Goal: Task Accomplishment & Management: Manage account settings

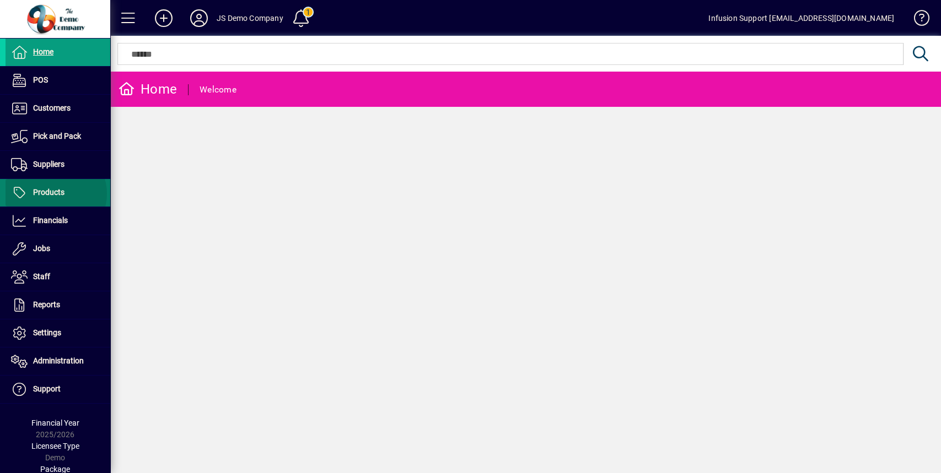
click at [53, 193] on span "Products" at bounding box center [48, 192] width 31 height 9
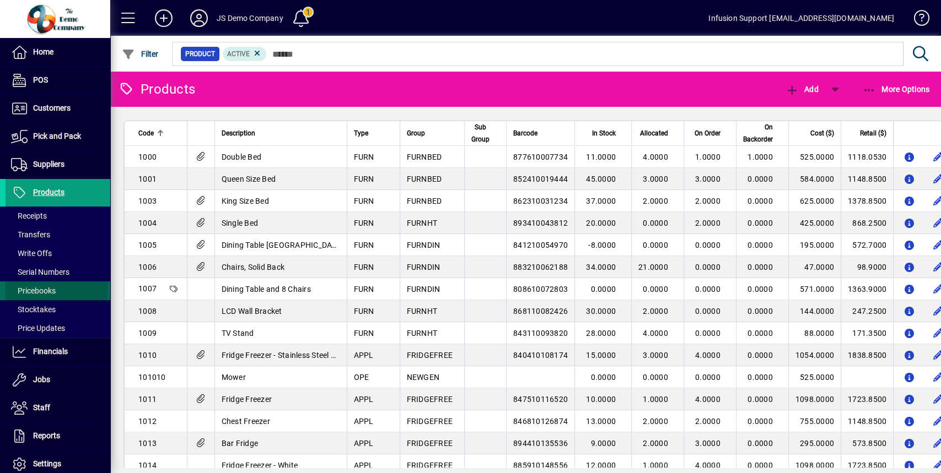
click at [56, 290] on span at bounding box center [58, 291] width 105 height 26
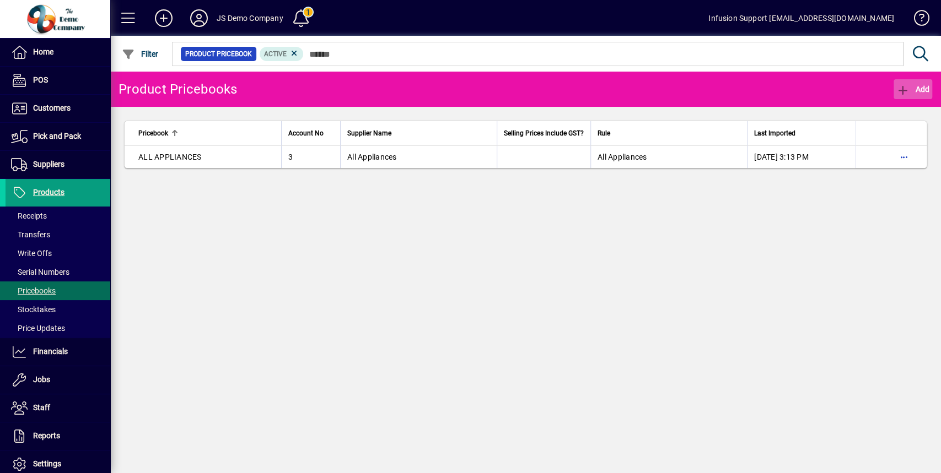
click at [919, 92] on span "Add" at bounding box center [912, 89] width 33 height 9
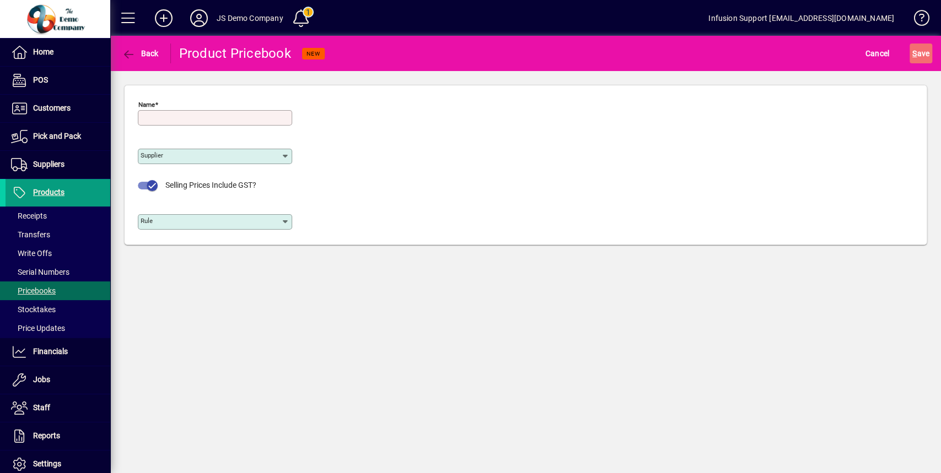
click at [284, 219] on icon at bounding box center [285, 222] width 9 height 9
click at [286, 219] on icon at bounding box center [285, 222] width 9 height 9
click at [339, 156] on div "Name Required Supplier Selling Prices Include GST? Rule" at bounding box center [525, 167] width 775 height 143
click at [871, 53] on span "Cancel" at bounding box center [877, 54] width 24 height 18
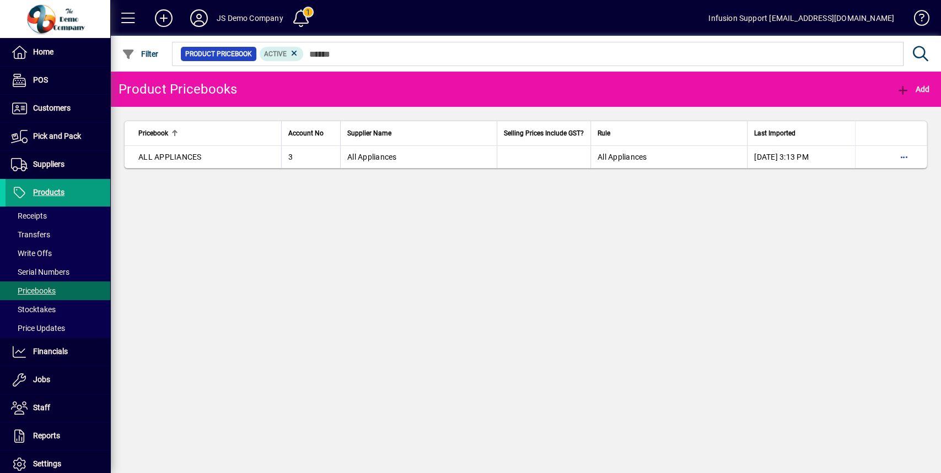
click at [199, 24] on icon at bounding box center [199, 18] width 22 height 18
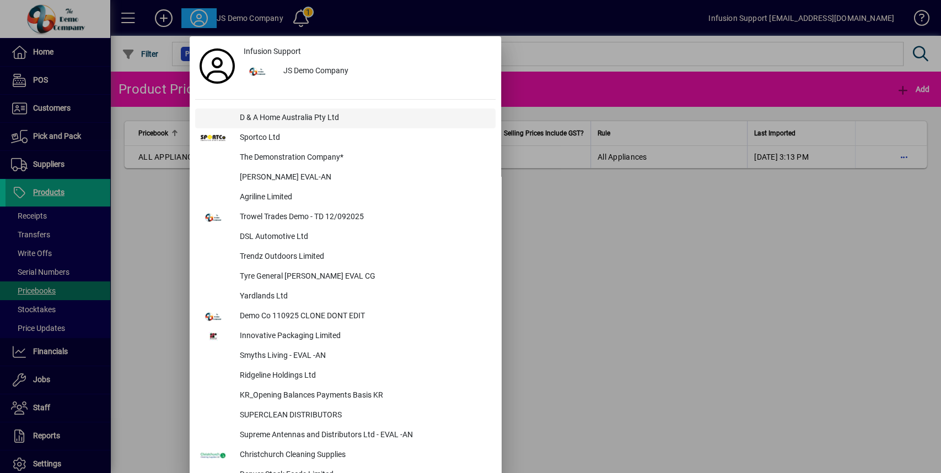
click at [326, 116] on div "D & A Home Australia Pty Ltd" at bounding box center [363, 119] width 264 height 20
